Goal: Transaction & Acquisition: Purchase product/service

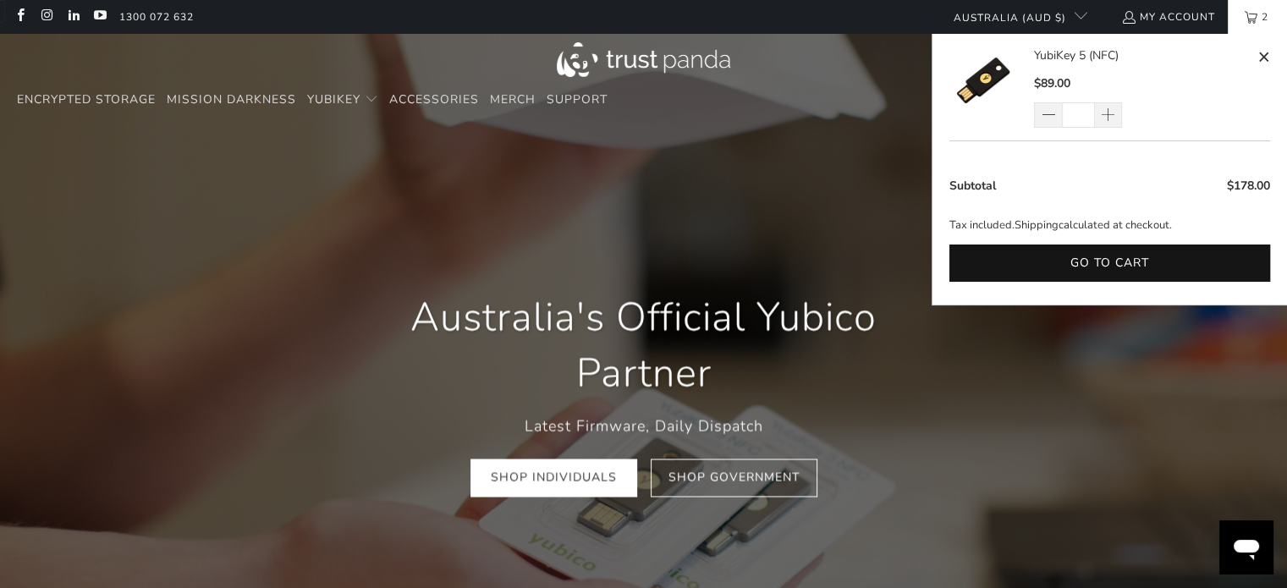
click at [1252, 17] on link "2" at bounding box center [1257, 17] width 59 height 34
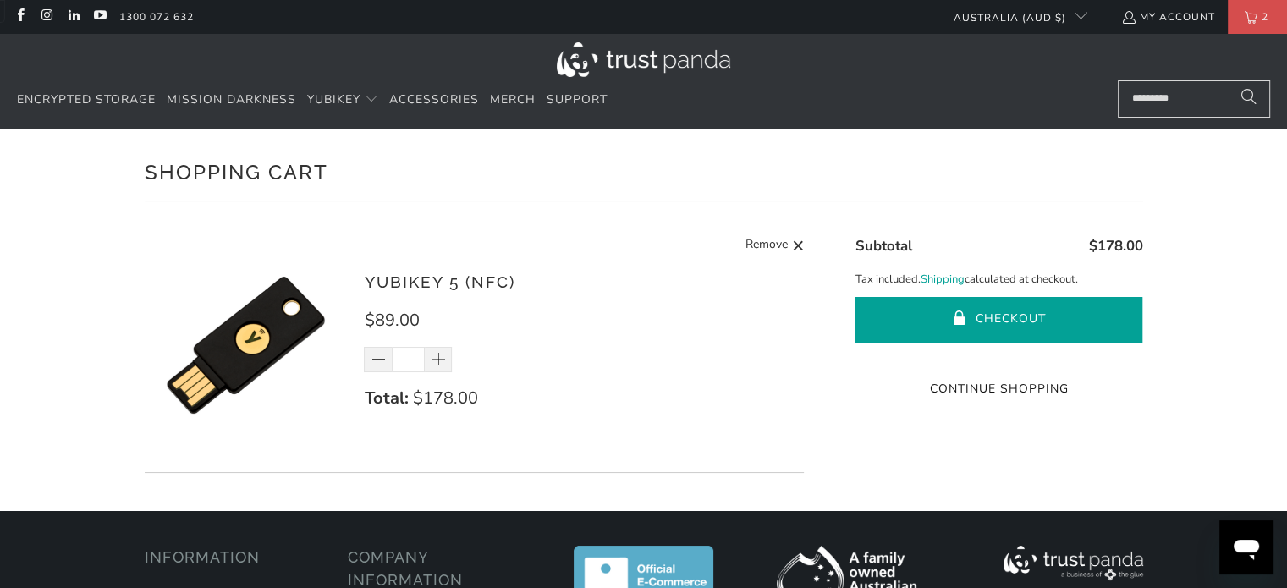
click at [1011, 321] on button "Checkout" at bounding box center [999, 320] width 288 height 46
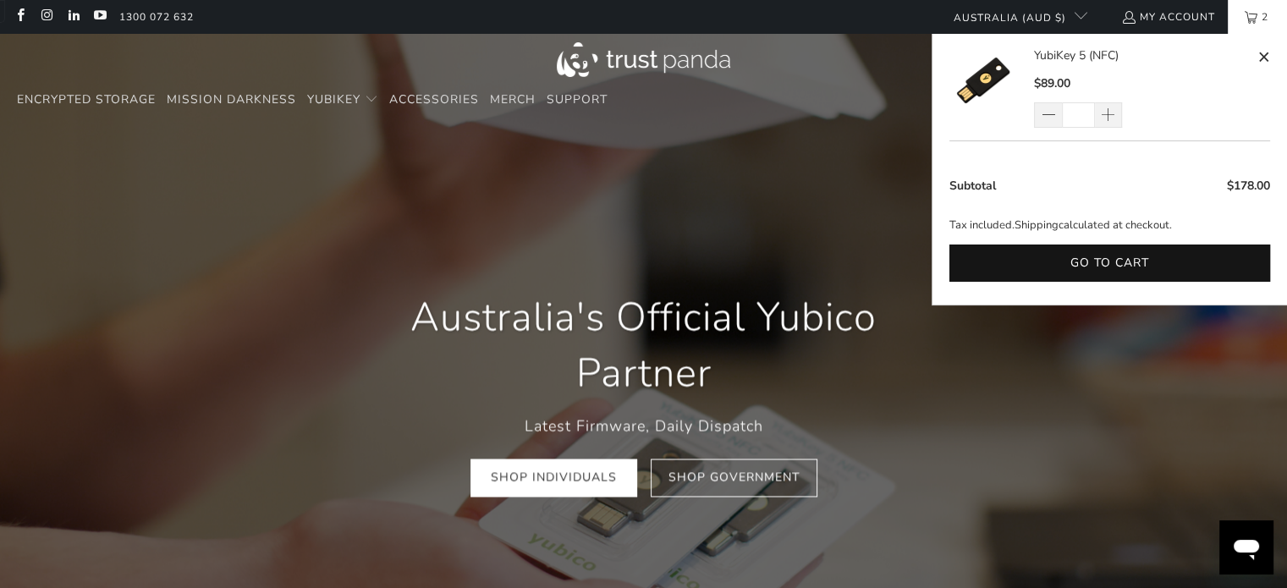
click at [1237, 23] on link "2" at bounding box center [1257, 17] width 59 height 34
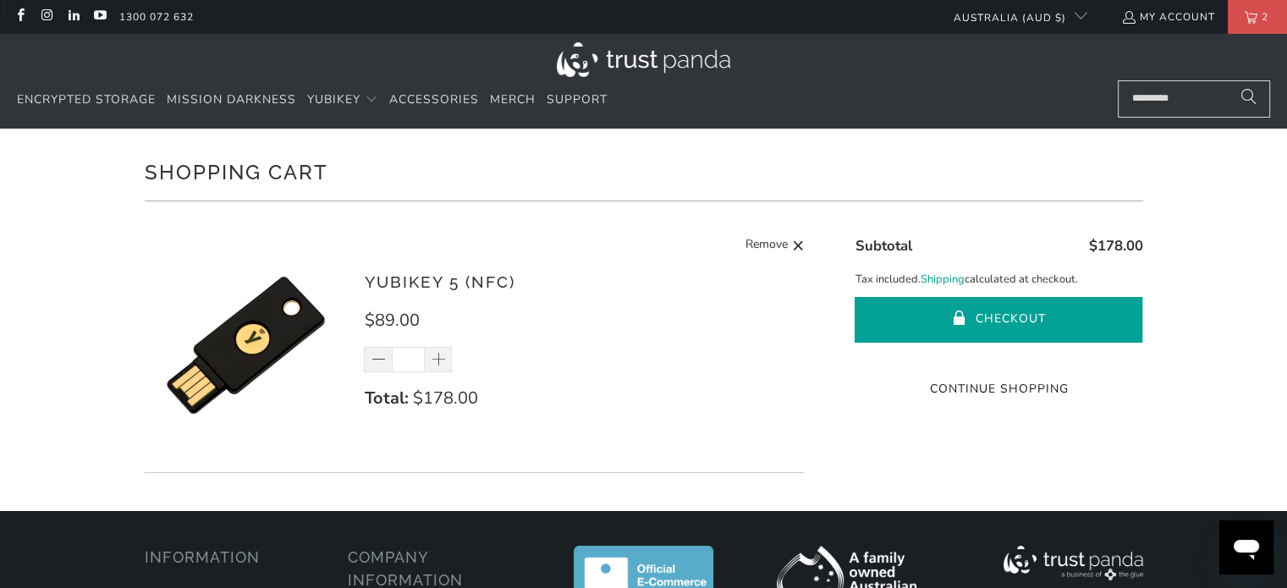
click at [1007, 325] on button "Checkout" at bounding box center [999, 320] width 288 height 46
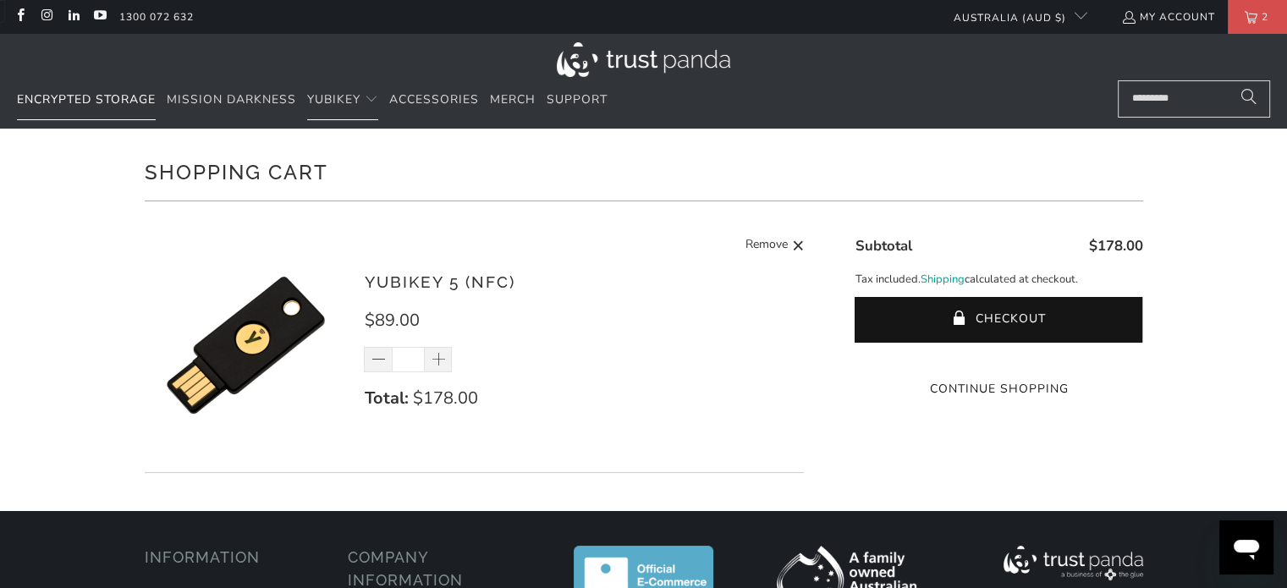
click at [76, 91] on link "Encrypted Storage" at bounding box center [86, 100] width 139 height 40
